Goal: Task Accomplishment & Management: Complete application form

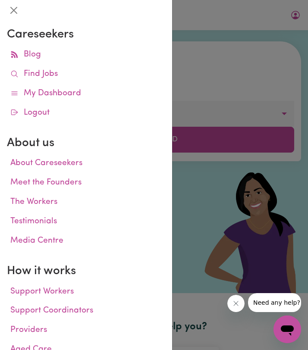
click at [294, 53] on div at bounding box center [154, 175] width 308 height 350
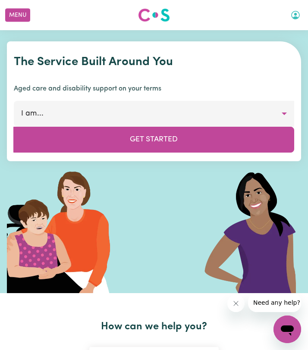
click at [295, 14] on icon "My Account" at bounding box center [295, 14] width 3 height 3
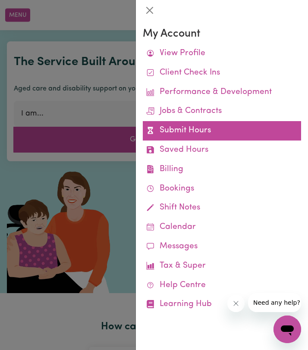
click at [200, 132] on link "Submit Hours" at bounding box center [222, 130] width 158 height 19
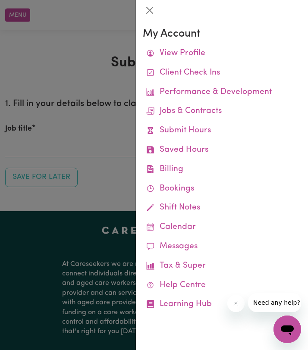
click at [96, 107] on div at bounding box center [154, 175] width 308 height 350
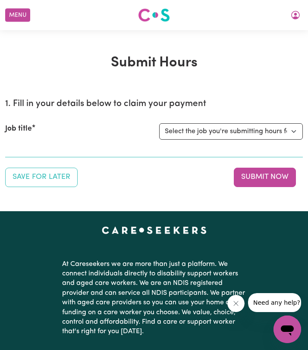
click at [169, 119] on div "Job title Select the job you're submitting hours for... [[PERSON_NAME]] Support…" at bounding box center [153, 131] width 297 height 37
click at [169, 125] on select "Select the job you're submitting hours for... [[PERSON_NAME]] Support worker fo…" at bounding box center [231, 131] width 144 height 16
select select "11188"
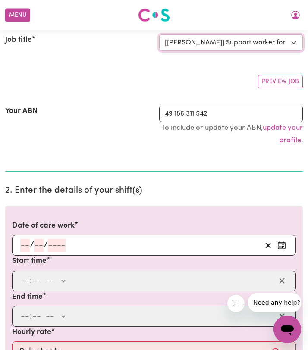
scroll to position [114, 0]
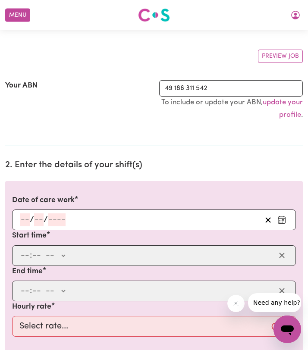
click at [24, 219] on input "number" at bounding box center [24, 219] width 9 height 13
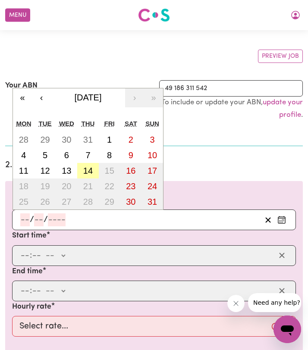
click at [90, 171] on abbr "14" at bounding box center [87, 170] width 9 height 9
type input "[DATE]"
type input "14"
type input "8"
type input "2025"
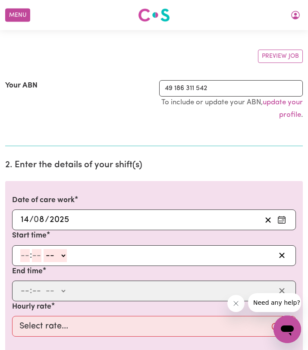
click at [26, 254] on input "number" at bounding box center [24, 255] width 9 height 13
type input "5"
click at [34, 253] on input "number" at bounding box center [32, 255] width 9 height 13
type input "30"
click at [56, 254] on select "-- AM PM" at bounding box center [52, 255] width 23 height 13
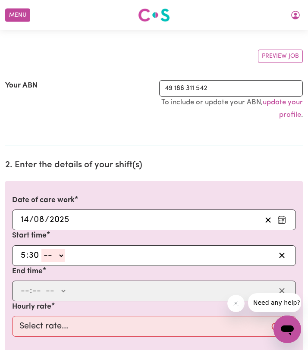
select select "pm"
type input "17:30"
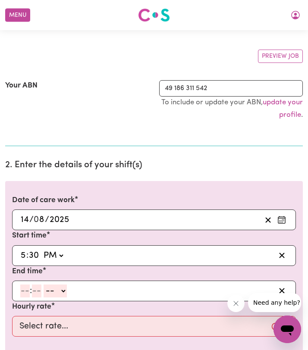
click at [26, 289] on input "number" at bounding box center [24, 290] width 9 height 13
type input "7"
click at [38, 294] on input "30" at bounding box center [33, 290] width 11 height 13
type input "30"
click at [47, 291] on select "-- AM PM" at bounding box center [52, 290] width 23 height 13
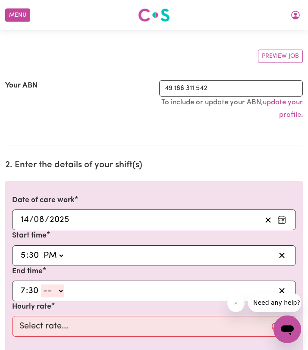
select select "pm"
type input "19:30"
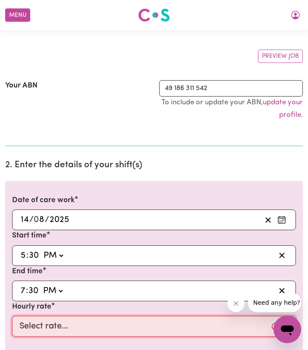
click at [42, 323] on select "Select rate... $50.00 (Weekday)" at bounding box center [154, 326] width 284 height 21
select select "50-Weekday"
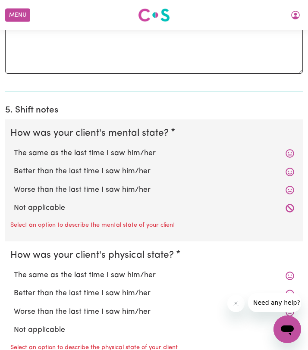
scroll to position [680, 0]
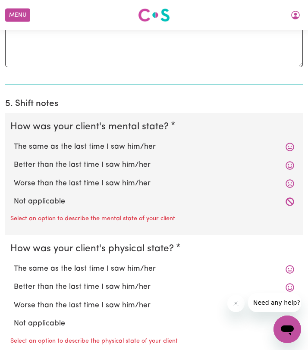
click at [39, 197] on label "Not applicable" at bounding box center [154, 201] width 280 height 11
click at [14, 196] on input "Not applicable" at bounding box center [13, 196] width 0 height 0
radio input "true"
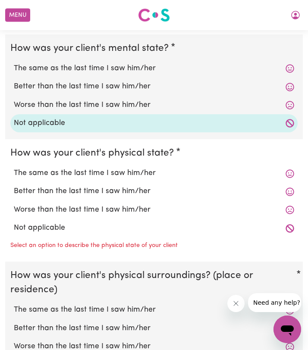
click at [38, 226] on label "Not applicable" at bounding box center [154, 227] width 280 height 11
click at [14, 222] on input "Not applicable" at bounding box center [13, 222] width 0 height 0
radio input "true"
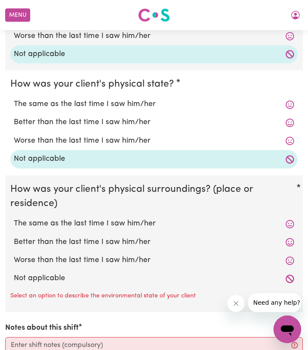
click at [41, 276] on label "Not applicable" at bounding box center [154, 278] width 280 height 11
click at [14, 273] on input "Not applicable" at bounding box center [13, 272] width 0 height 0
radio input "true"
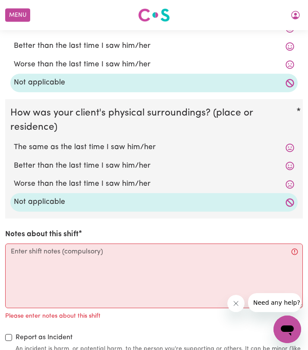
scroll to position [921, 0]
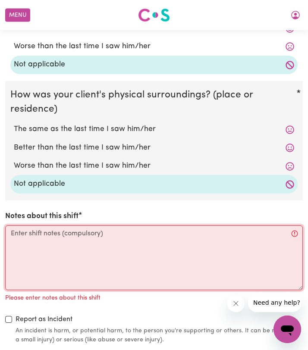
click at [41, 276] on textarea "Notes about this shift" at bounding box center [153, 257] width 297 height 65
